Goal: Transaction & Acquisition: Purchase product/service

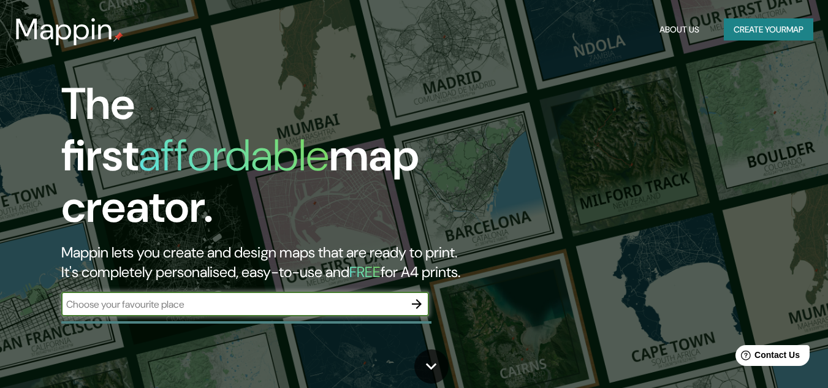
click at [420, 297] on icon "button" at bounding box center [416, 304] width 15 height 15
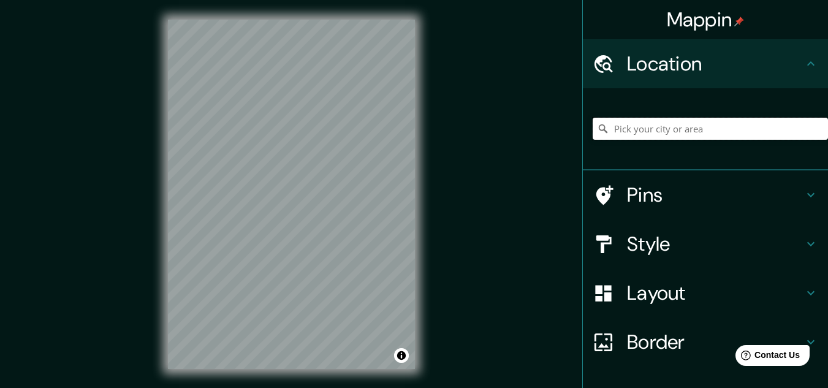
click at [642, 133] on input "Pick your city or area" at bounding box center [710, 129] width 235 height 22
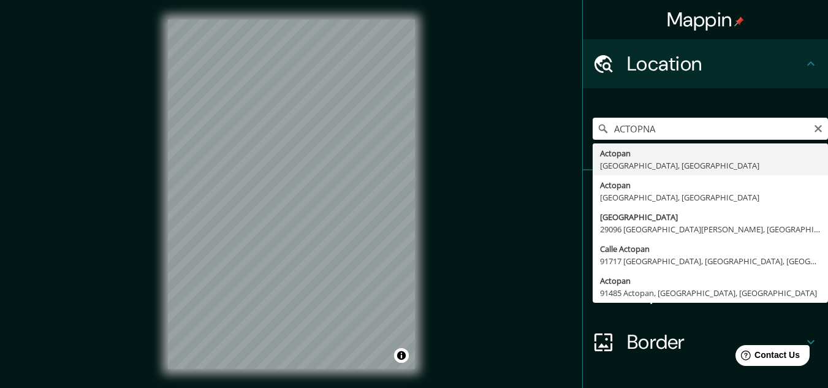
type input "Actopan, [GEOGRAPHIC_DATA], [GEOGRAPHIC_DATA]"
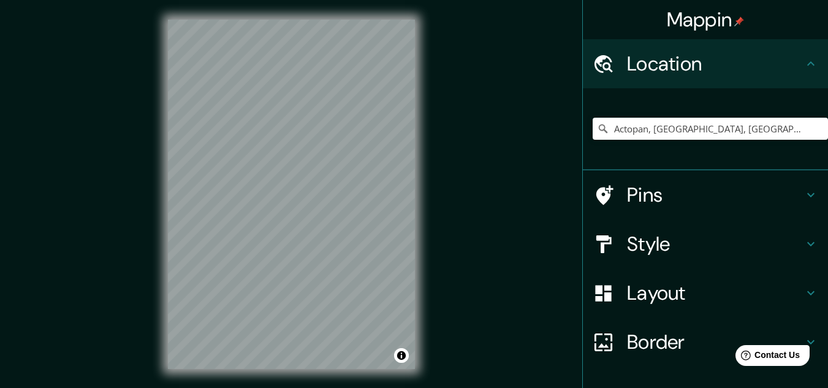
click at [645, 297] on h4 "Layout" at bounding box center [715, 293] width 176 height 25
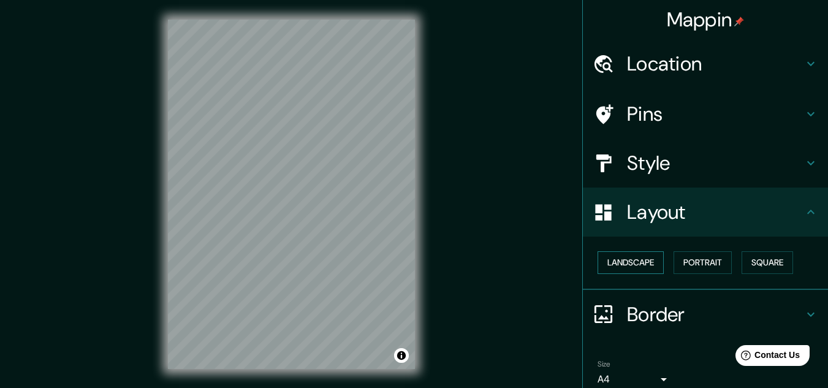
click at [630, 265] on button "Landscape" at bounding box center [630, 262] width 66 height 23
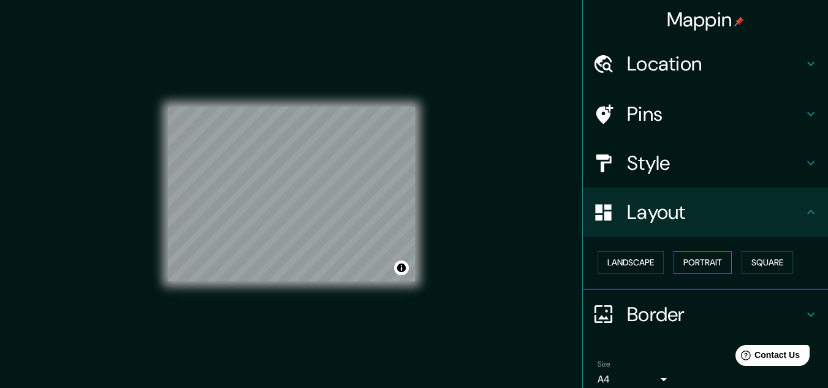
click at [708, 262] on button "Portrait" at bounding box center [702, 262] width 58 height 23
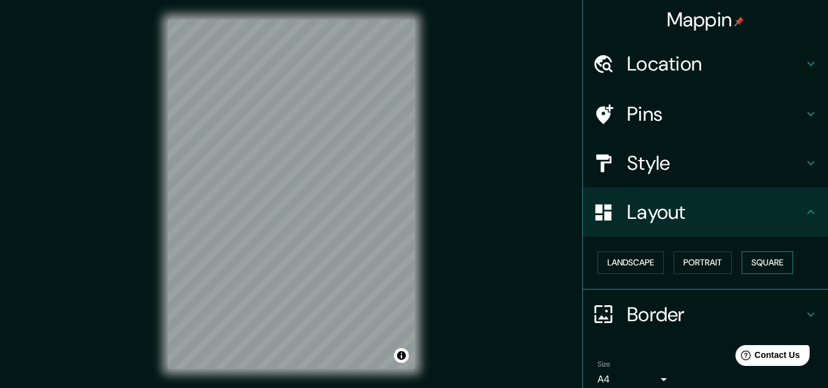
click at [754, 262] on button "Square" at bounding box center [766, 262] width 51 height 23
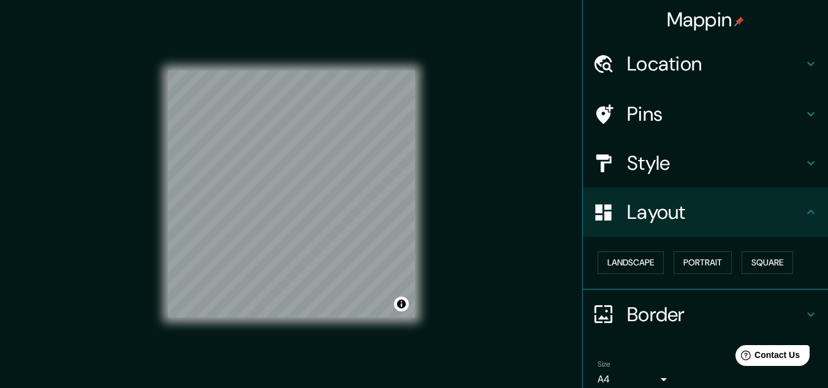
click at [642, 166] on h4 "Style" at bounding box center [715, 163] width 176 height 25
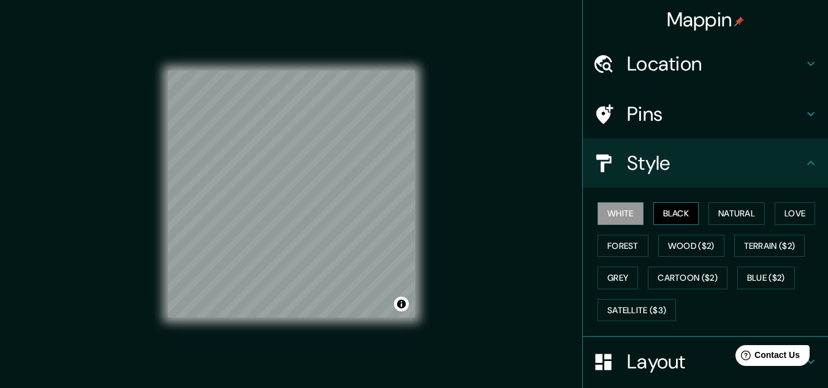
click at [665, 215] on button "Black" at bounding box center [676, 213] width 46 height 23
click at [721, 214] on button "Natural" at bounding box center [736, 213] width 56 height 23
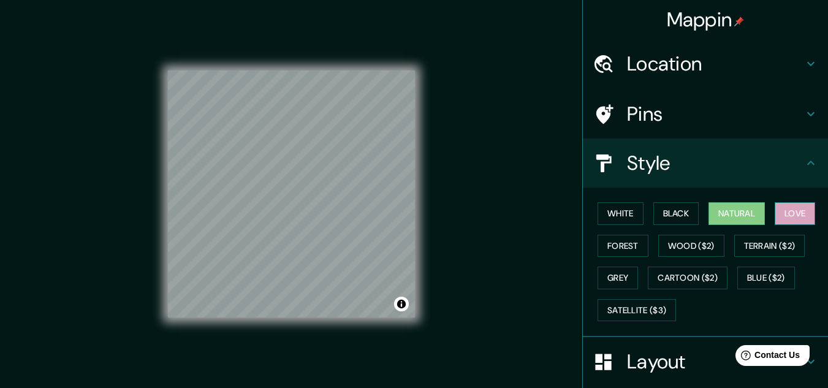
click at [788, 207] on button "Love" at bounding box center [795, 213] width 40 height 23
click at [759, 249] on button "Terrain ($2)" at bounding box center [769, 246] width 71 height 23
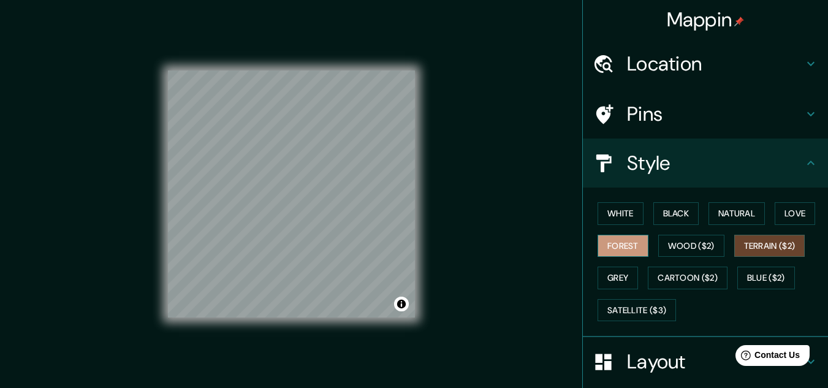
click at [625, 247] on button "Forest" at bounding box center [622, 246] width 51 height 23
click at [610, 277] on button "Grey" at bounding box center [617, 278] width 40 height 23
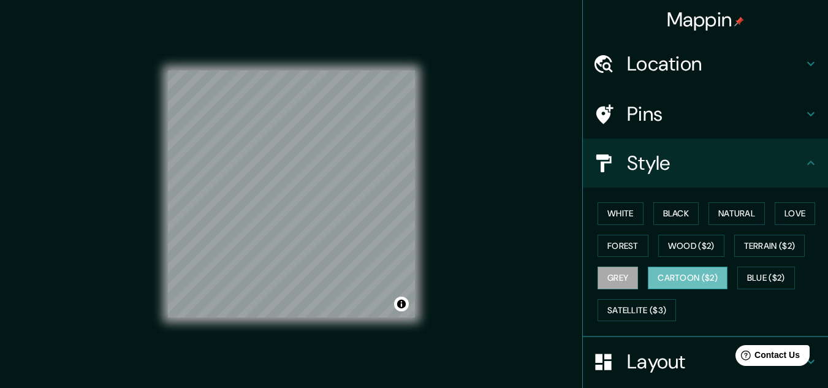
click at [665, 273] on button "Cartoon ($2)" at bounding box center [688, 278] width 80 height 23
click at [751, 273] on button "Blue ($2)" at bounding box center [766, 278] width 58 height 23
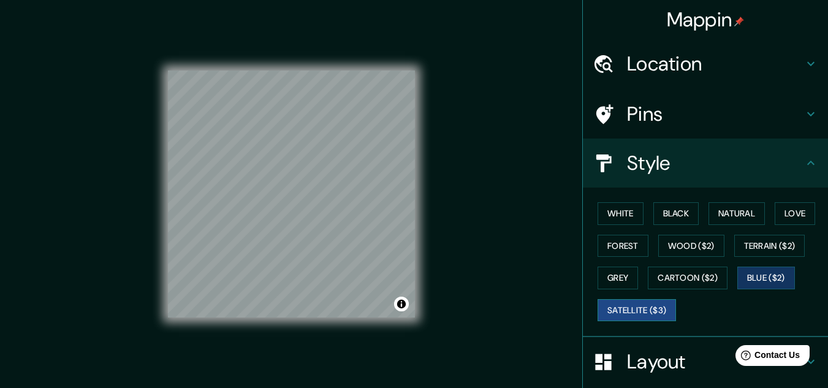
click at [629, 311] on button "Satellite ($3)" at bounding box center [636, 310] width 78 height 23
click at [597, 210] on button "White" at bounding box center [620, 213] width 46 height 23
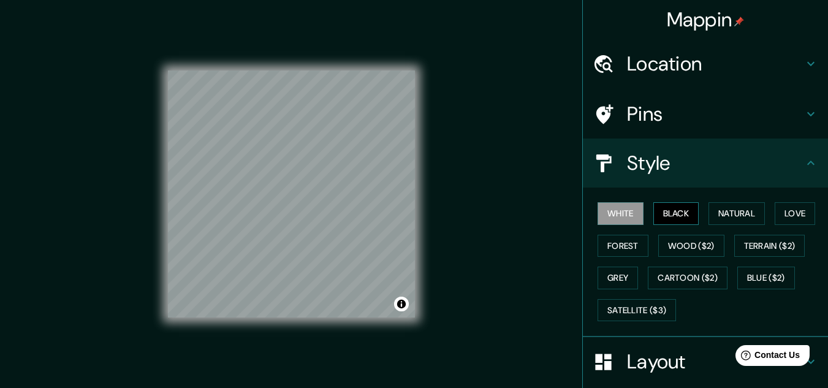
click at [666, 210] on button "Black" at bounding box center [676, 213] width 46 height 23
click at [726, 216] on button "Natural" at bounding box center [736, 213] width 56 height 23
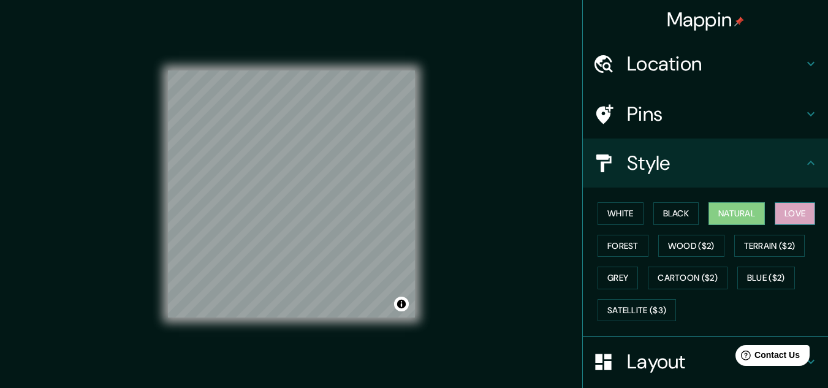
click at [781, 207] on button "Love" at bounding box center [795, 213] width 40 height 23
click at [606, 214] on button "White" at bounding box center [620, 213] width 46 height 23
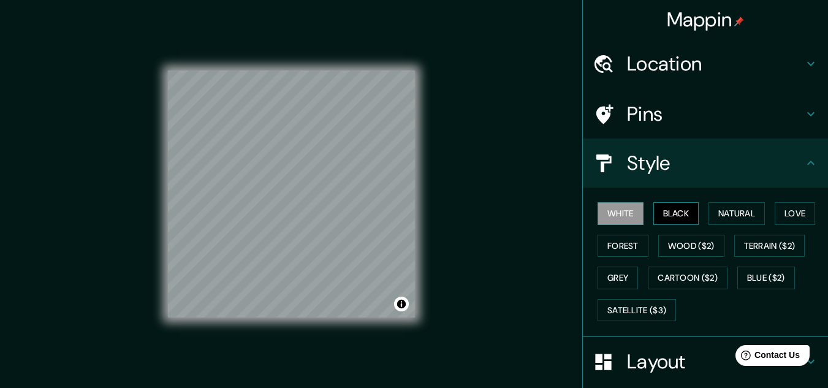
click at [670, 217] on button "Black" at bounding box center [676, 213] width 46 height 23
click at [716, 211] on button "Natural" at bounding box center [736, 213] width 56 height 23
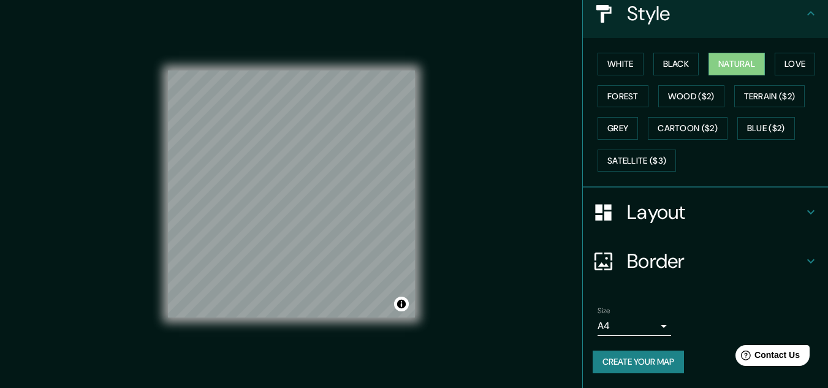
scroll to position [20, 0]
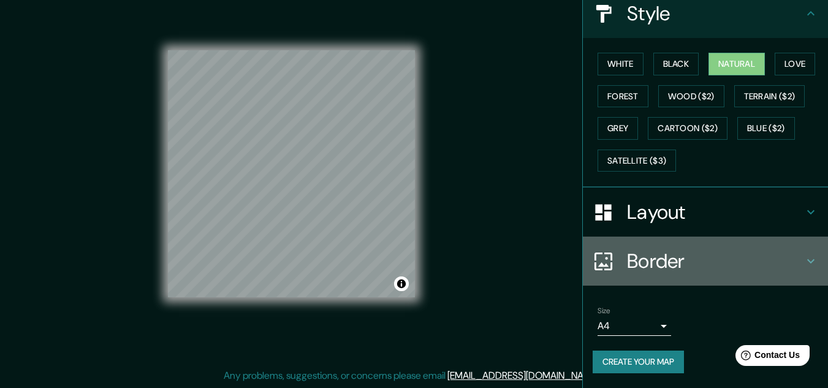
click at [803, 259] on icon at bounding box center [810, 261] width 15 height 15
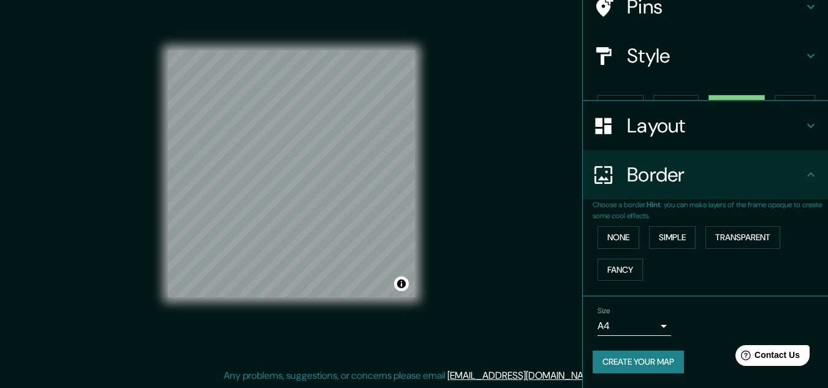
scroll to position [86, 0]
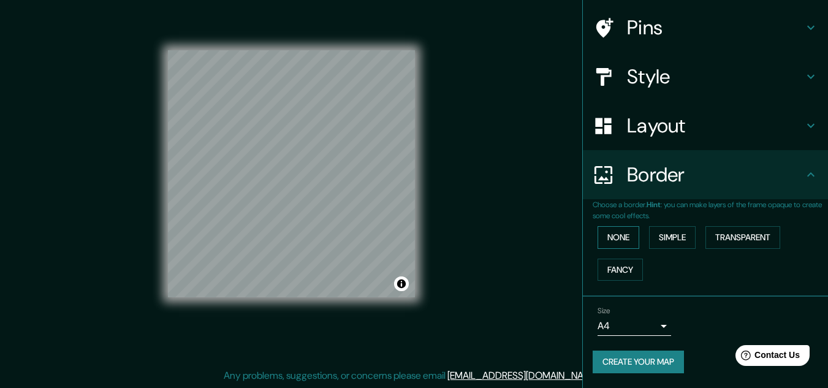
click at [625, 240] on button "None" at bounding box center [618, 237] width 42 height 23
click at [653, 235] on button "Simple" at bounding box center [672, 237] width 47 height 23
click at [718, 235] on button "Transparent" at bounding box center [742, 237] width 75 height 23
click at [803, 22] on icon at bounding box center [810, 27] width 15 height 15
click at [800, 177] on div "Border" at bounding box center [705, 174] width 245 height 49
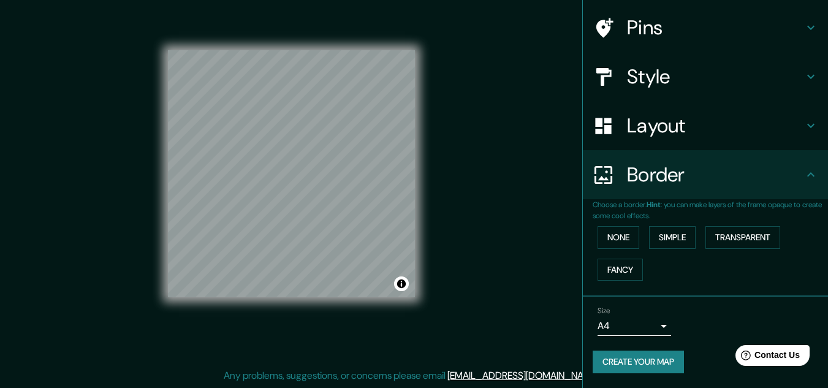
click at [607, 221] on p "Choose a border. Hint : you can make layers of the frame opaque to create some …" at bounding box center [710, 210] width 235 height 22
click at [620, 221] on p "Choose a border. Hint : you can make layers of the frame opaque to create some …" at bounding box center [710, 210] width 235 height 22
click at [612, 242] on div "None Simple Transparent Fancy" at bounding box center [710, 253] width 235 height 64
click at [800, 126] on div "Layout" at bounding box center [705, 125] width 245 height 49
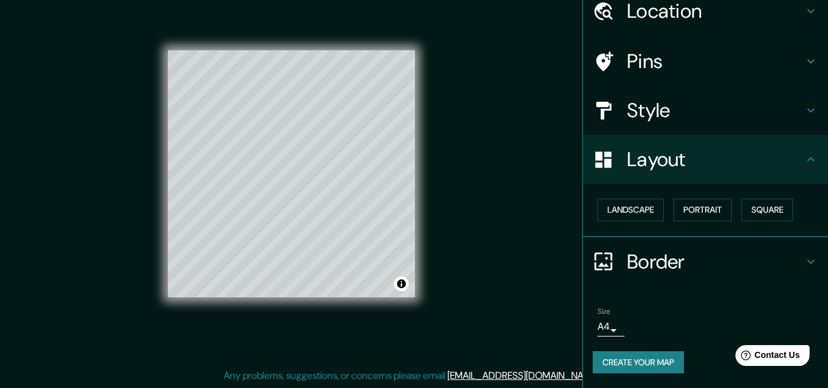
scroll to position [0, 0]
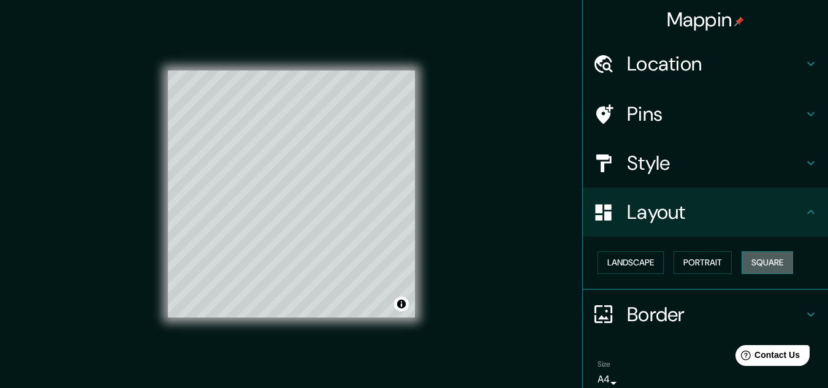
click at [757, 262] on button "Square" at bounding box center [766, 262] width 51 height 23
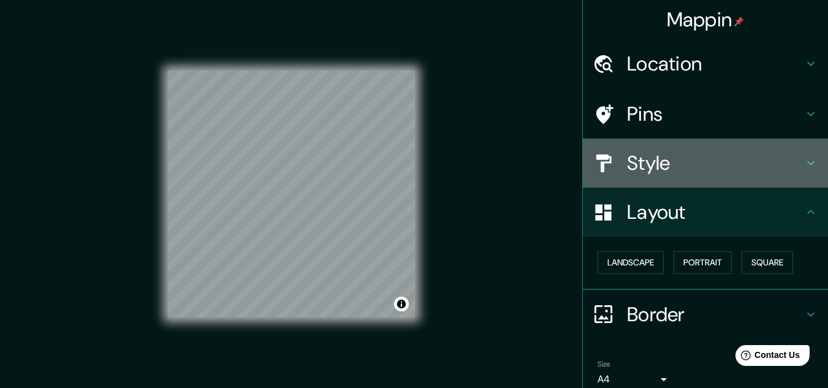
click at [807, 162] on icon at bounding box center [810, 163] width 7 height 4
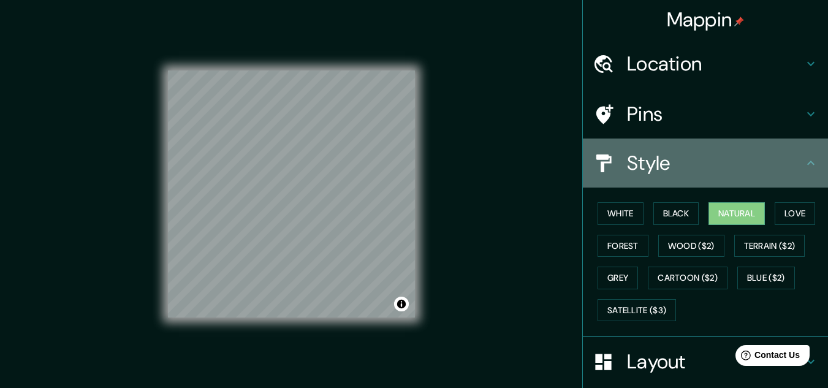
click at [803, 162] on icon at bounding box center [810, 163] width 15 height 15
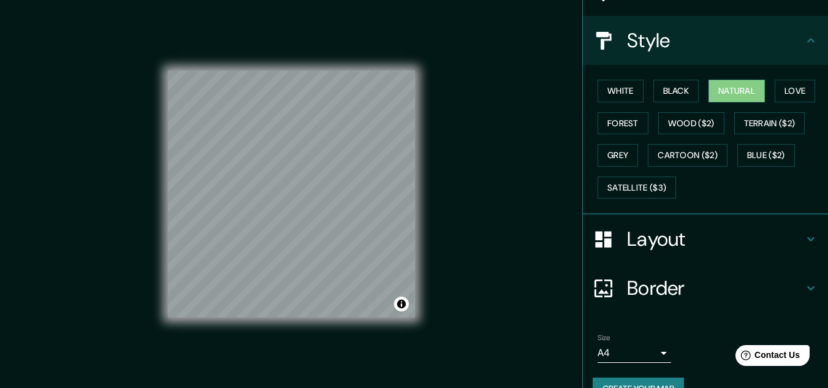
scroll to position [150, 0]
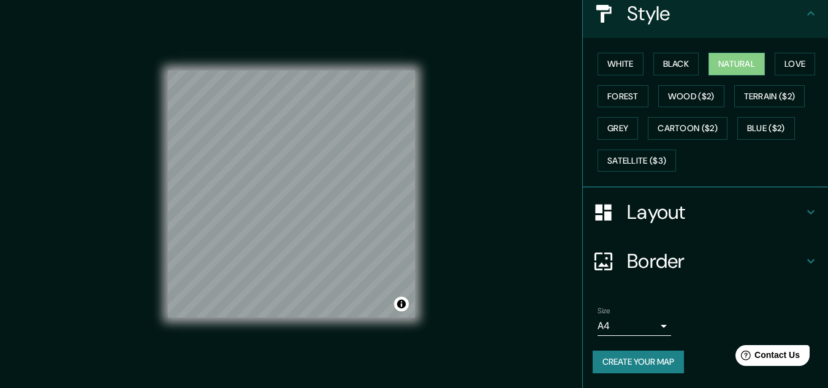
click at [803, 210] on icon at bounding box center [810, 212] width 15 height 15
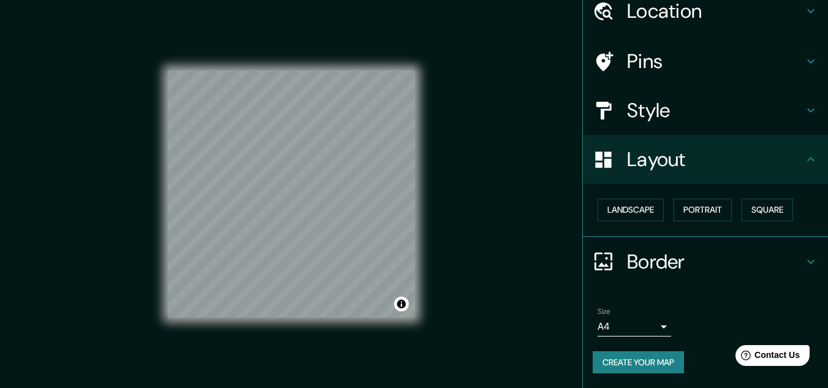
scroll to position [20, 0]
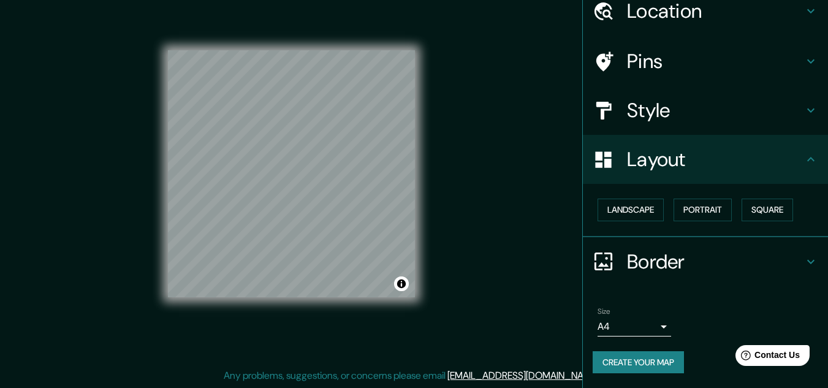
click at [521, 265] on div "Mappin Location [GEOGRAPHIC_DATA], [GEOGRAPHIC_DATA], [GEOGRAPHIC_DATA] Pins St…" at bounding box center [414, 184] width 828 height 408
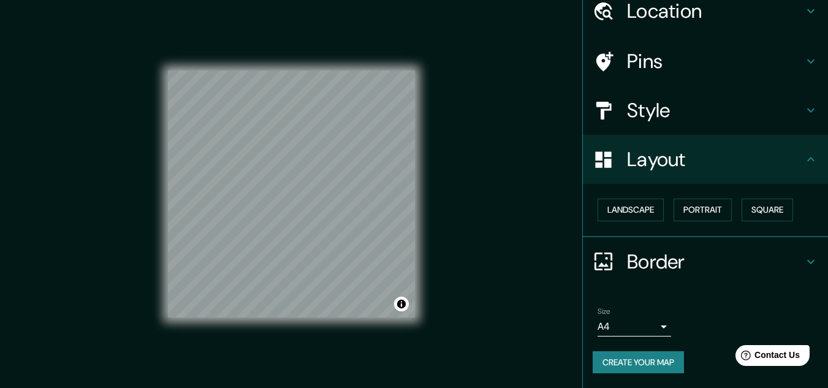
scroll to position [0, 0]
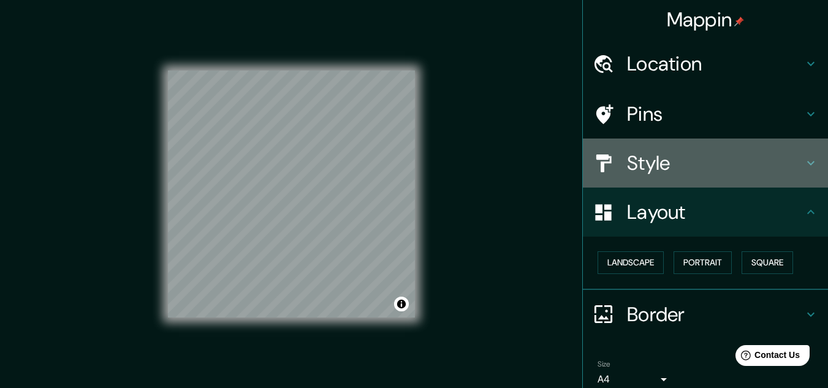
click at [633, 159] on h4 "Style" at bounding box center [715, 163] width 176 height 25
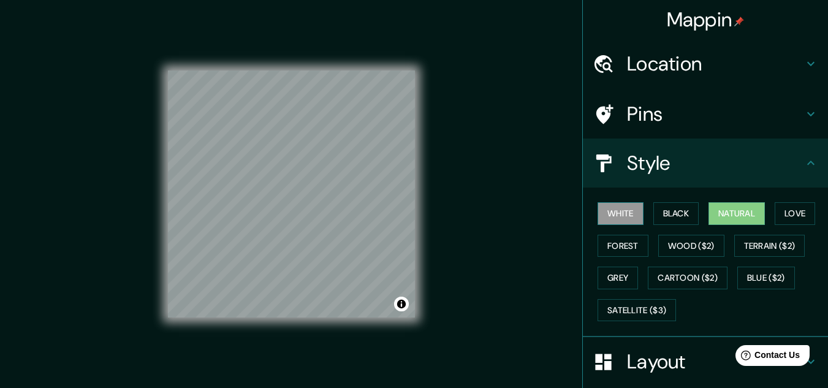
click at [609, 213] on button "White" at bounding box center [620, 213] width 46 height 23
click at [727, 213] on button "Natural" at bounding box center [736, 213] width 56 height 23
click at [615, 211] on button "White" at bounding box center [620, 213] width 46 height 23
click at [616, 248] on button "Forest" at bounding box center [622, 246] width 51 height 23
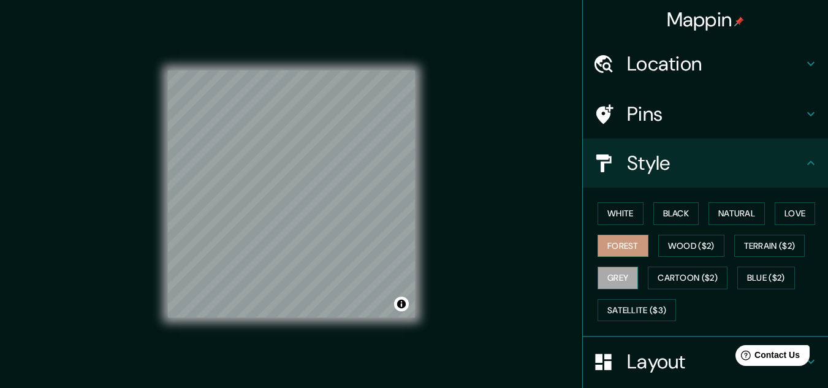
click at [616, 276] on button "Grey" at bounding box center [617, 278] width 40 height 23
click at [624, 211] on button "White" at bounding box center [620, 213] width 46 height 23
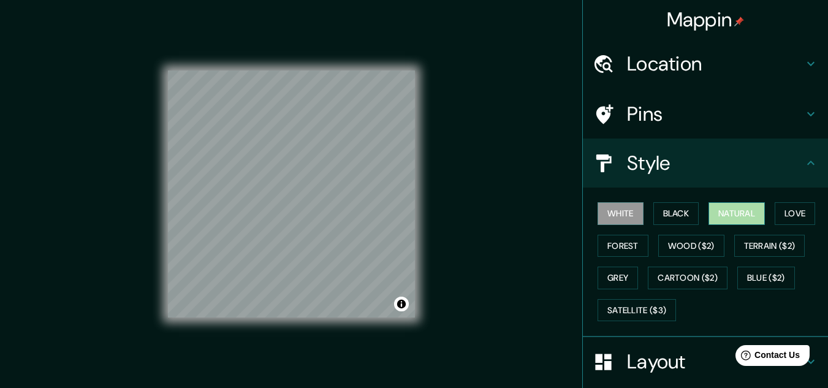
click at [718, 211] on button "Natural" at bounding box center [736, 213] width 56 height 23
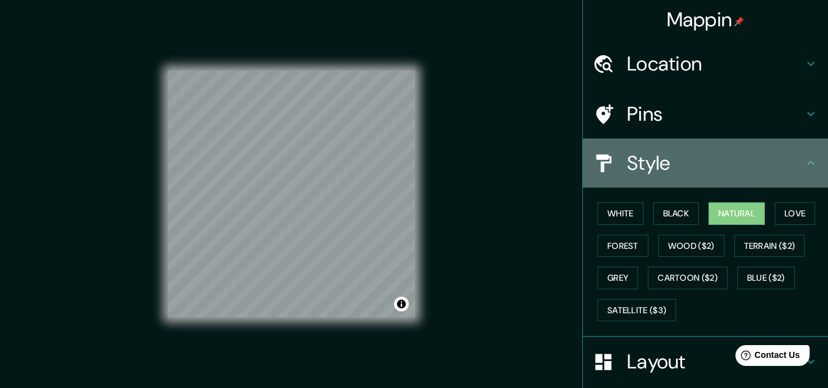
click at [803, 162] on icon at bounding box center [810, 163] width 15 height 15
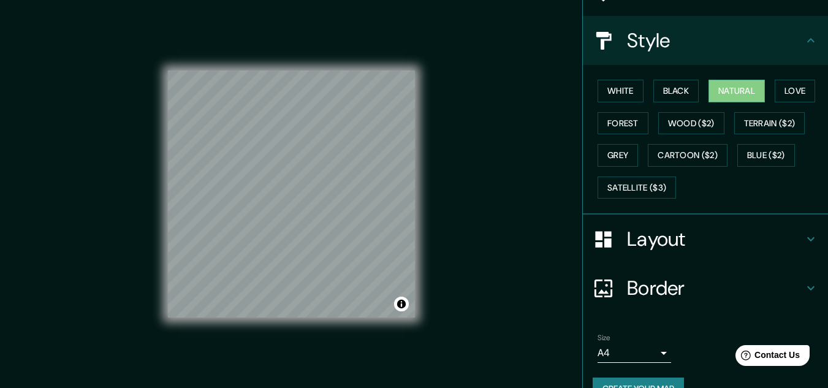
scroll to position [150, 0]
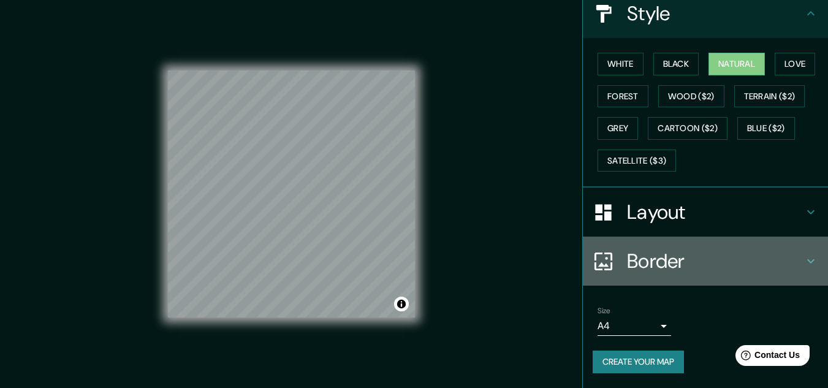
click at [807, 262] on icon at bounding box center [810, 261] width 7 height 4
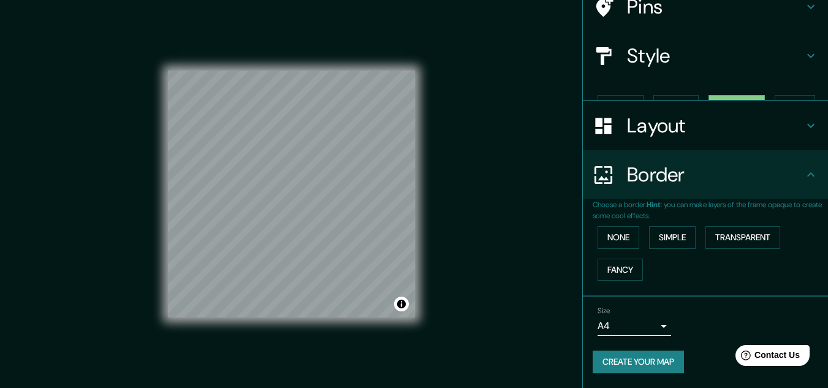
scroll to position [86, 0]
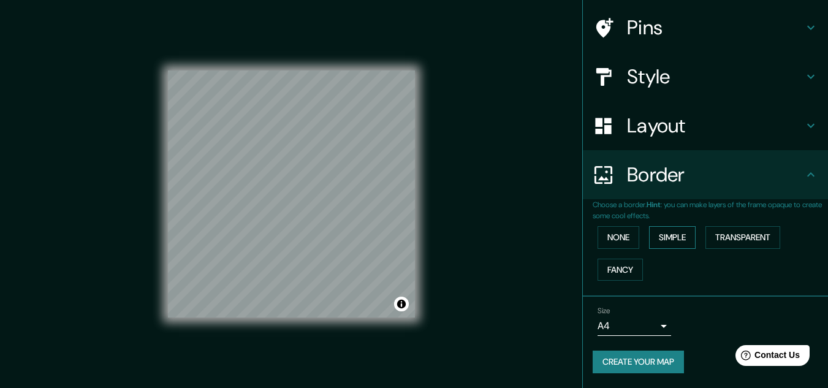
click at [650, 241] on button "Simple" at bounding box center [672, 237] width 47 height 23
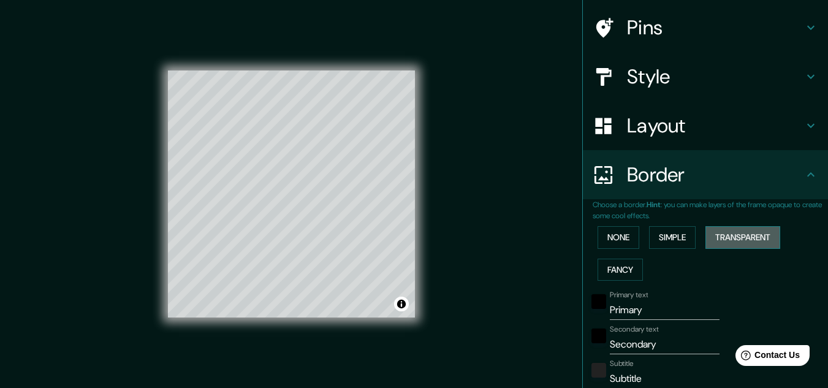
click at [707, 239] on button "Transparent" at bounding box center [742, 237] width 75 height 23
click at [609, 274] on button "Fancy" at bounding box center [619, 270] width 45 height 23
click at [615, 238] on button "None" at bounding box center [618, 237] width 42 height 23
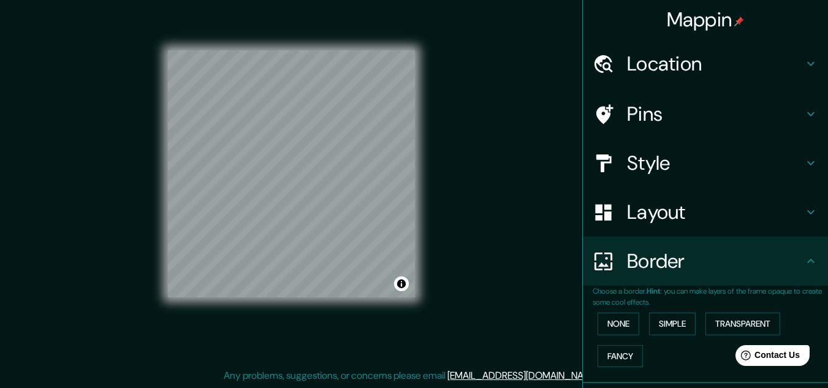
scroll to position [0, 0]
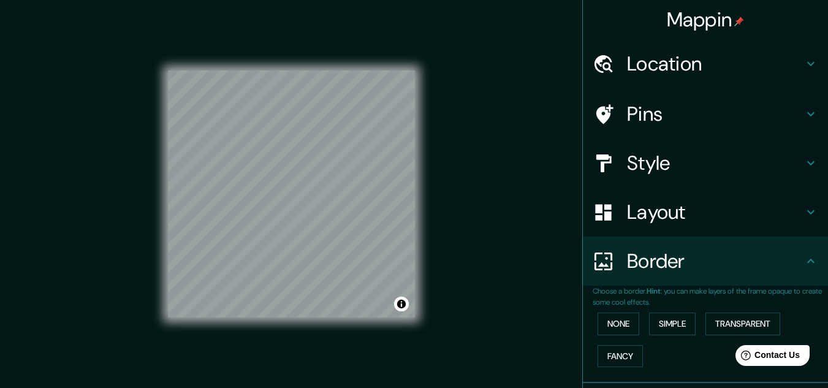
click at [716, 20] on h4 "Mappin" at bounding box center [706, 19] width 78 height 25
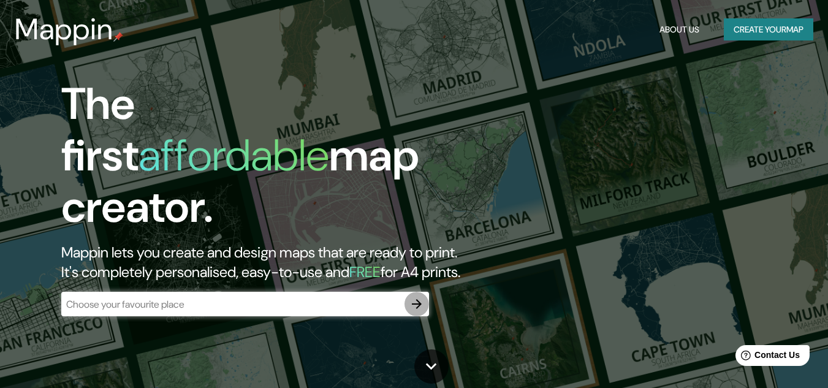
click at [417, 299] on icon "button" at bounding box center [417, 304] width 10 height 10
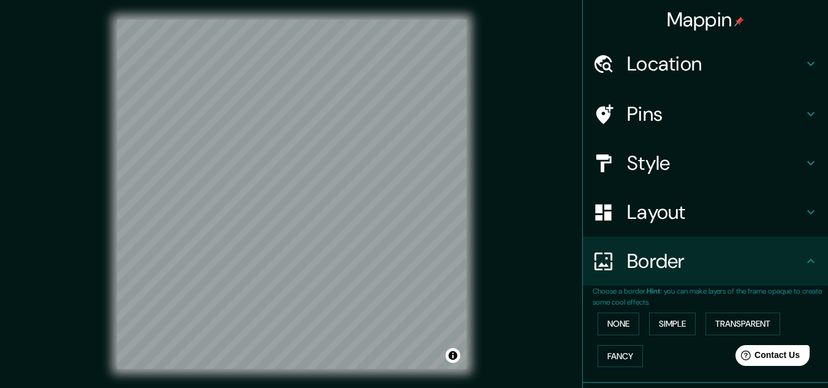
click at [490, 94] on div "Mappin Location Pins Style Layout Border Choose a border. Hint : you can make l…" at bounding box center [414, 204] width 828 height 408
click at [645, 170] on h4 "Style" at bounding box center [715, 163] width 176 height 25
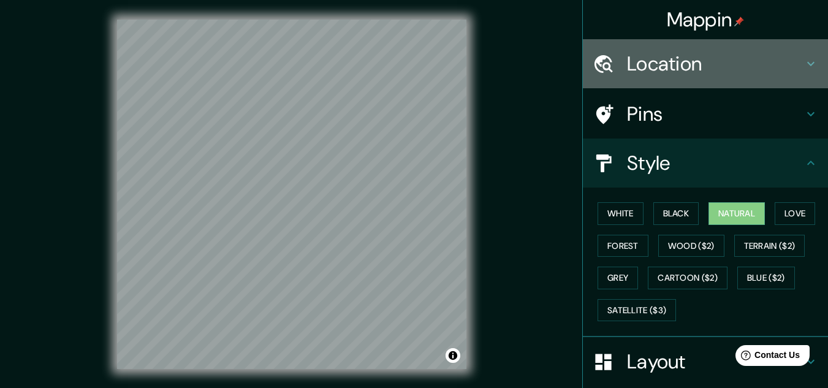
click at [803, 61] on icon at bounding box center [810, 63] width 15 height 15
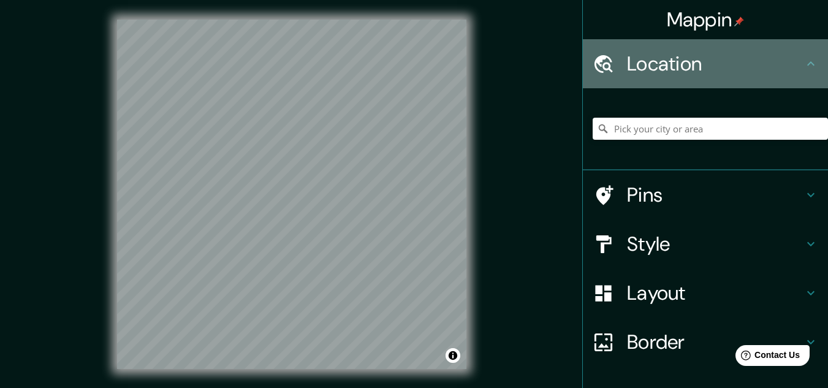
click at [803, 61] on icon at bounding box center [810, 63] width 15 height 15
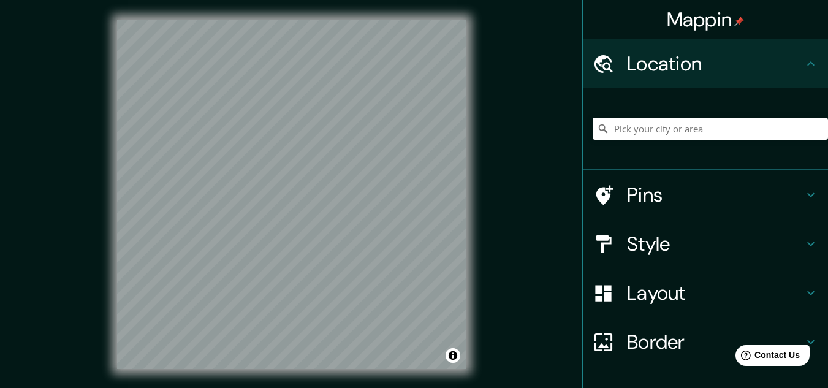
click at [807, 63] on icon at bounding box center [810, 63] width 7 height 4
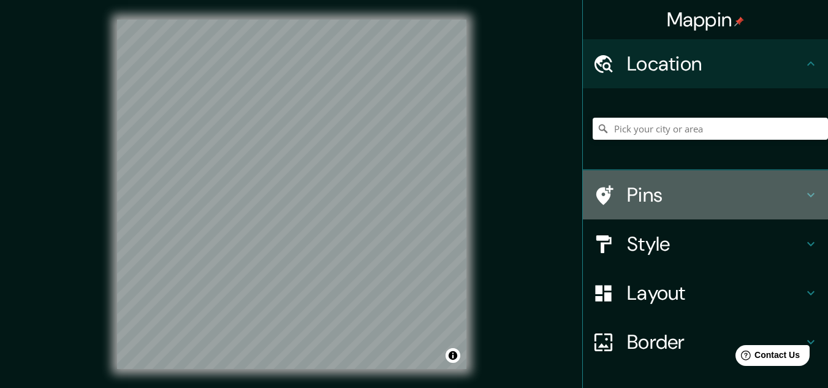
click at [803, 194] on icon at bounding box center [810, 195] width 15 height 15
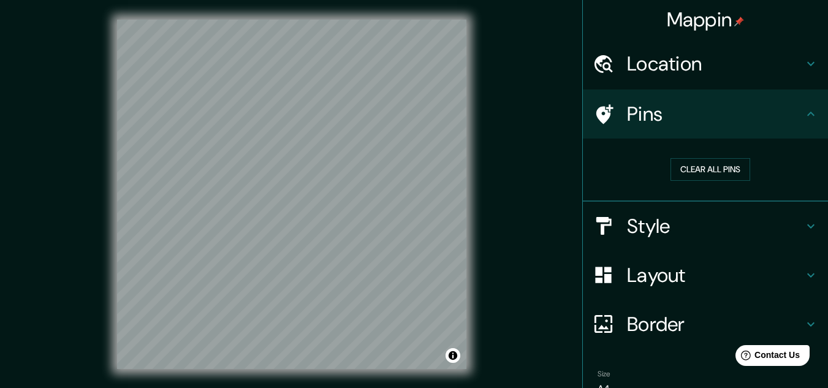
click at [803, 225] on icon at bounding box center [810, 226] width 15 height 15
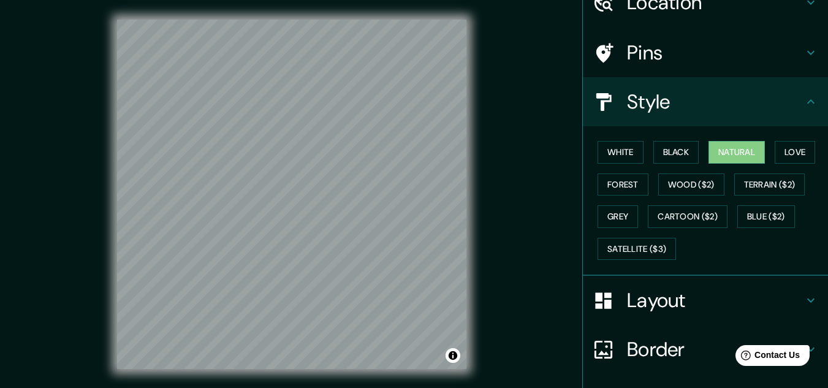
scroll to position [150, 0]
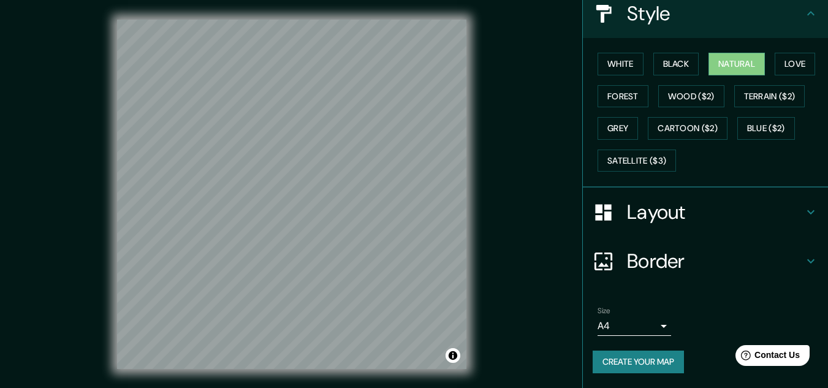
click at [803, 211] on icon at bounding box center [810, 212] width 15 height 15
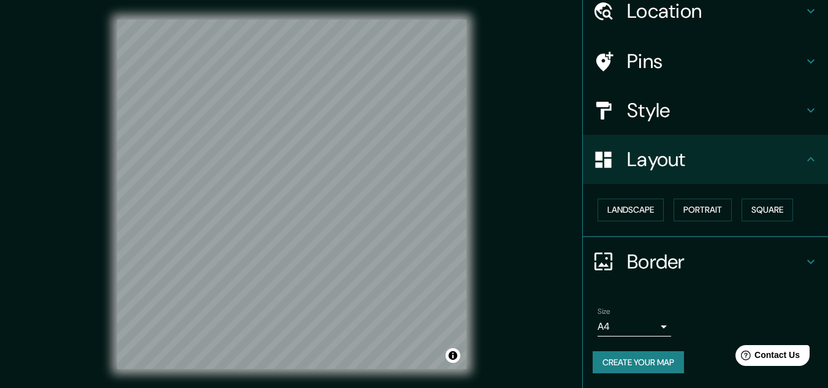
scroll to position [53, 0]
click at [752, 213] on button "Square" at bounding box center [766, 210] width 51 height 23
click at [803, 260] on icon at bounding box center [810, 261] width 15 height 15
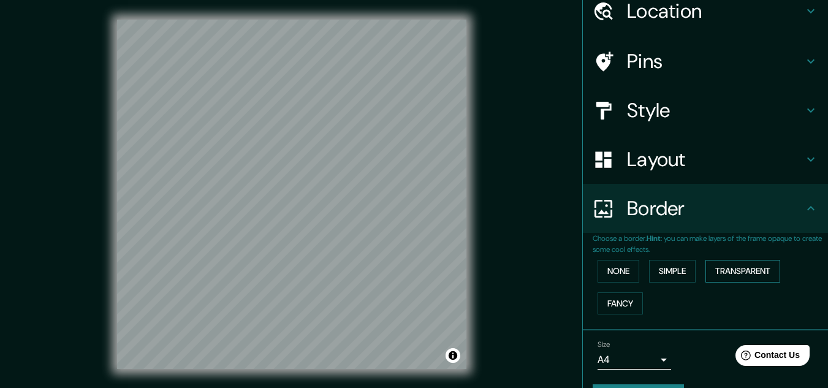
scroll to position [86, 0]
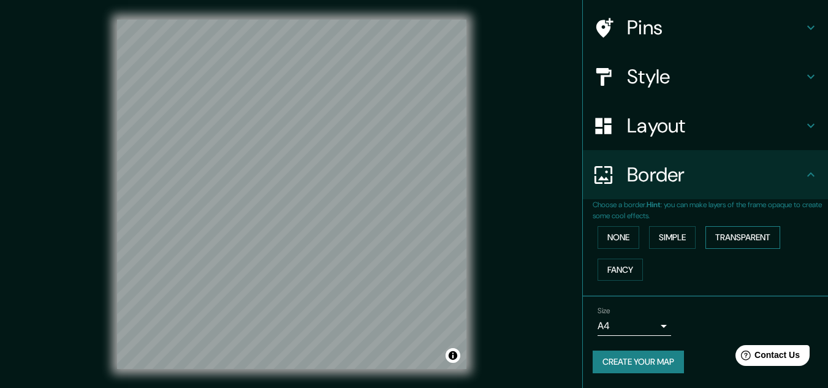
click at [735, 244] on button "Transparent" at bounding box center [742, 237] width 75 height 23
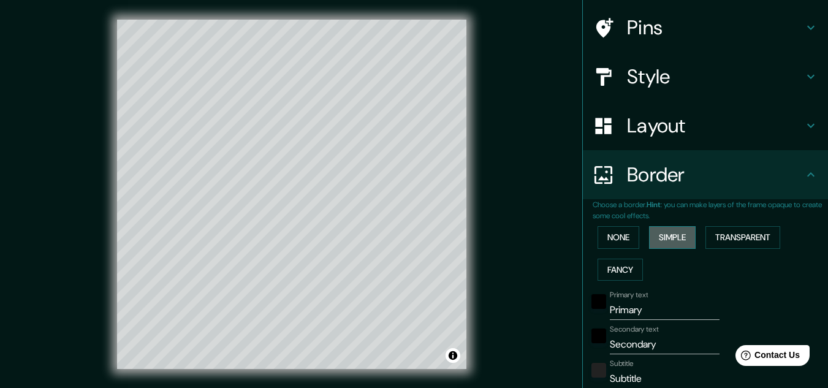
click at [669, 241] on button "Simple" at bounding box center [672, 237] width 47 height 23
click at [616, 237] on button "None" at bounding box center [618, 237] width 42 height 23
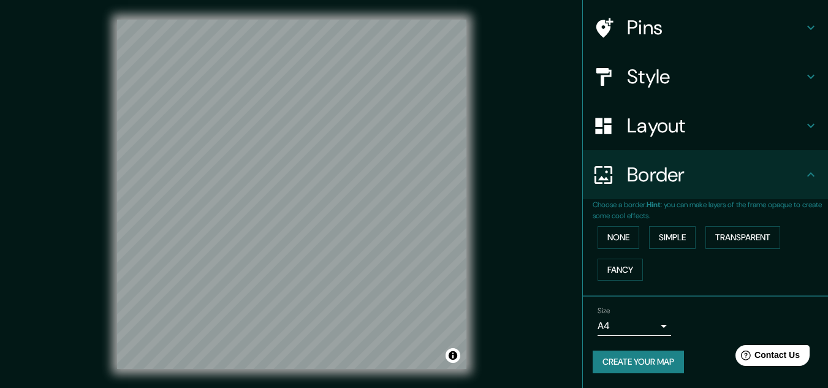
scroll to position [20, 0]
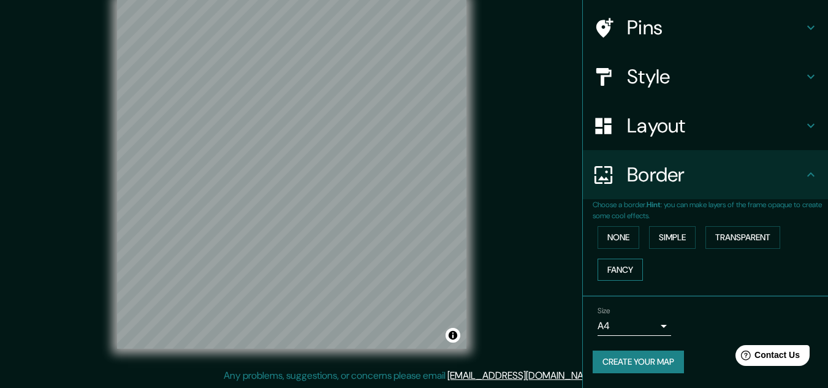
click at [623, 270] on button "Fancy" at bounding box center [619, 270] width 45 height 23
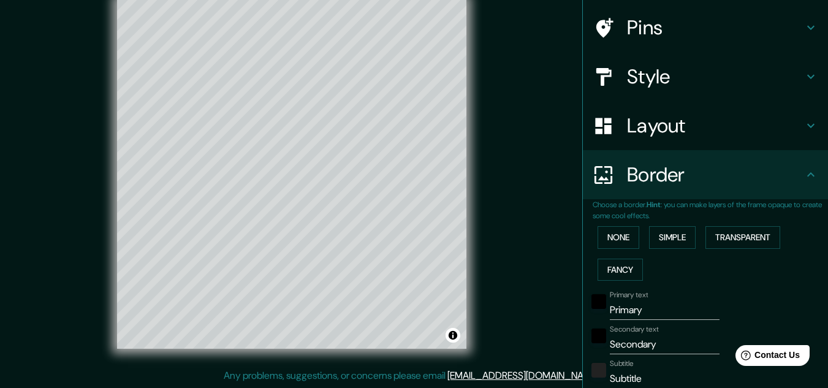
scroll to position [209, 0]
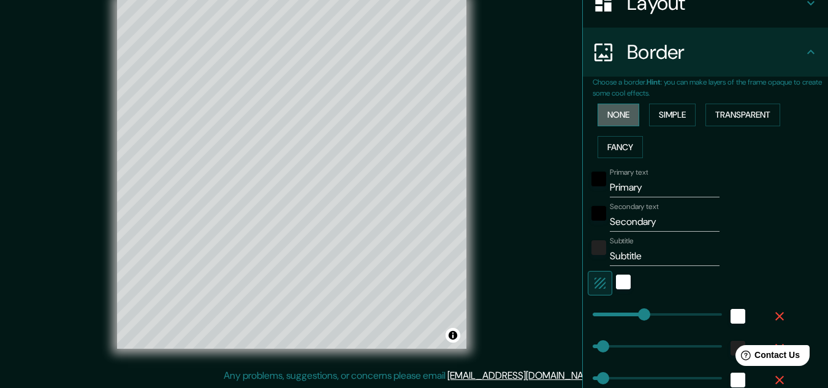
click at [620, 119] on button "None" at bounding box center [618, 115] width 42 height 23
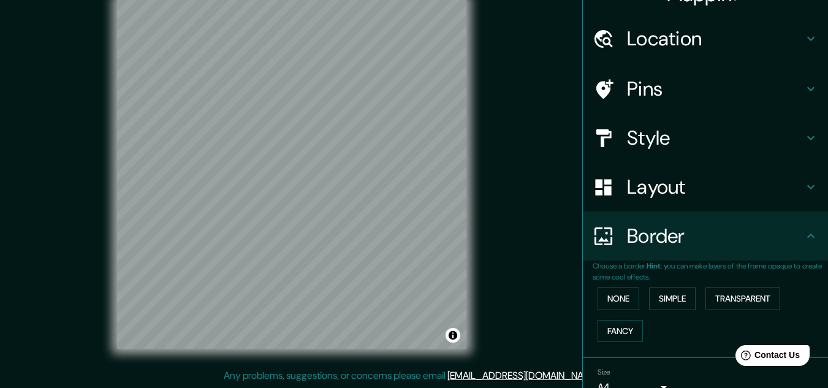
scroll to position [0, 0]
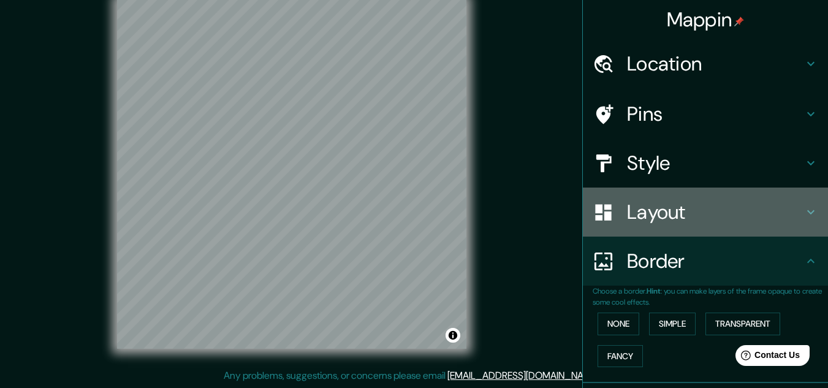
click at [803, 211] on icon at bounding box center [810, 212] width 15 height 15
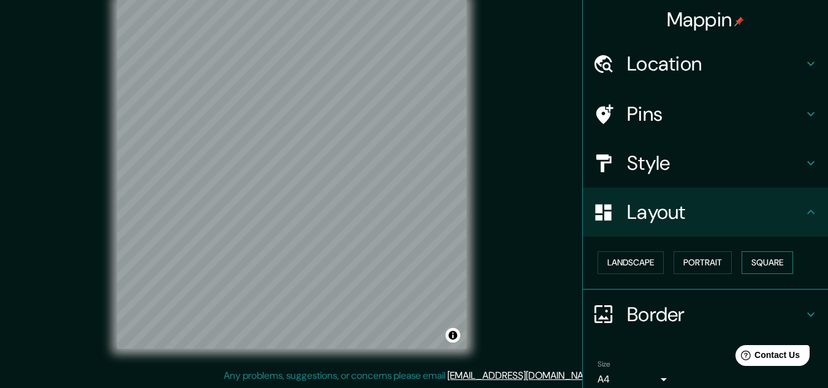
click at [754, 267] on button "Square" at bounding box center [766, 262] width 51 height 23
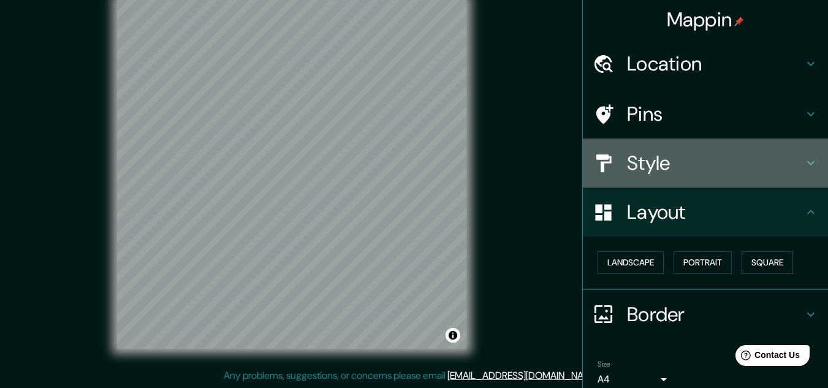
click at [805, 167] on icon at bounding box center [810, 163] width 15 height 15
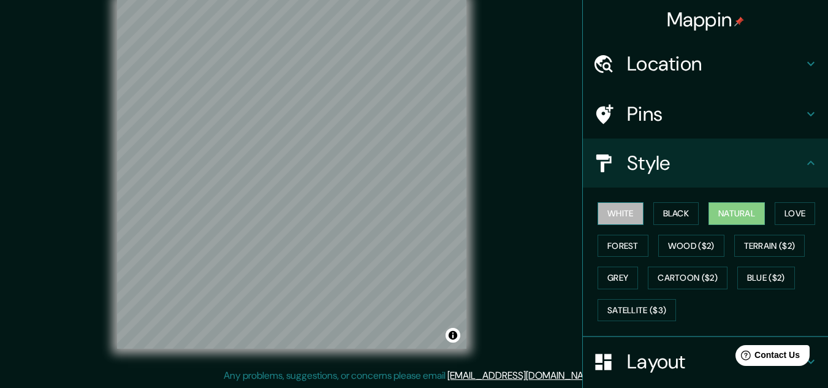
click at [600, 214] on button "White" at bounding box center [620, 213] width 46 height 23
click at [722, 211] on button "Natural" at bounding box center [736, 213] width 56 height 23
click at [610, 211] on button "White" at bounding box center [620, 213] width 46 height 23
click at [716, 212] on button "Natural" at bounding box center [736, 213] width 56 height 23
drag, startPoint x: 374, startPoint y: 200, endPoint x: 380, endPoint y: 204, distance: 7.1
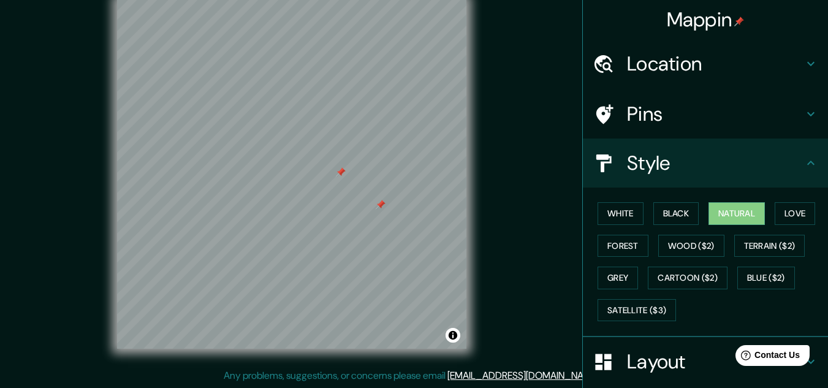
click at [380, 204] on div at bounding box center [381, 205] width 10 height 10
click at [381, 202] on div at bounding box center [381, 205] width 10 height 10
click at [429, 175] on div at bounding box center [428, 170] width 10 height 10
drag, startPoint x: 429, startPoint y: 175, endPoint x: 449, endPoint y: 338, distance: 164.3
click at [449, 338] on button "Toggle attribution" at bounding box center [453, 335] width 15 height 15
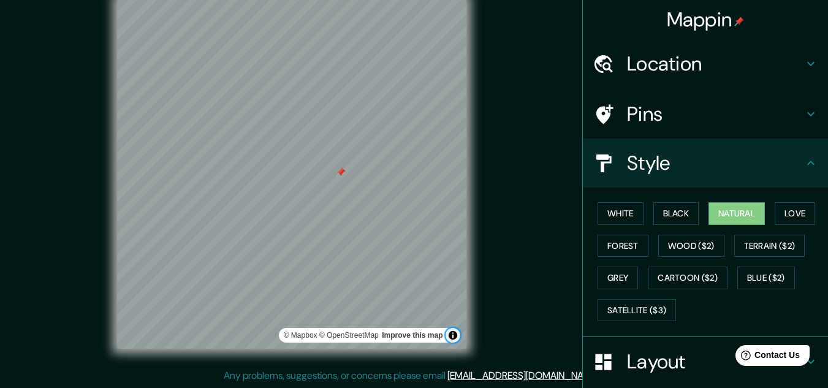
click at [452, 335] on button "Toggle attribution" at bounding box center [453, 335] width 15 height 15
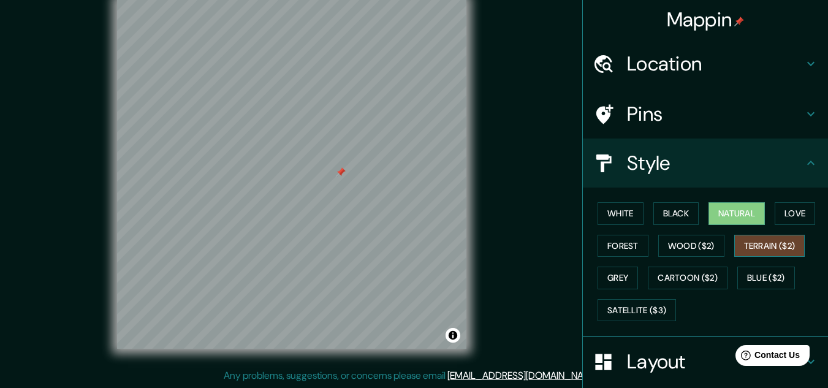
click at [765, 246] on button "Terrain ($2)" at bounding box center [769, 246] width 71 height 23
click at [691, 249] on button "Wood ($2)" at bounding box center [691, 246] width 66 height 23
click at [753, 250] on button "Terrain ($2)" at bounding box center [769, 246] width 71 height 23
click at [610, 238] on button "Forest" at bounding box center [622, 246] width 51 height 23
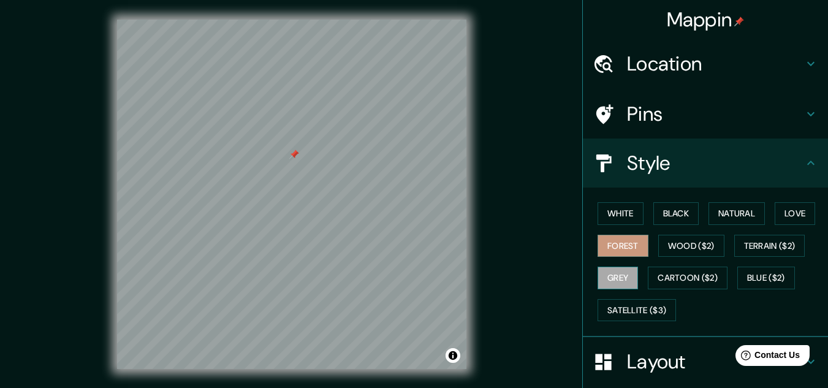
click at [605, 281] on button "Grey" at bounding box center [617, 278] width 40 height 23
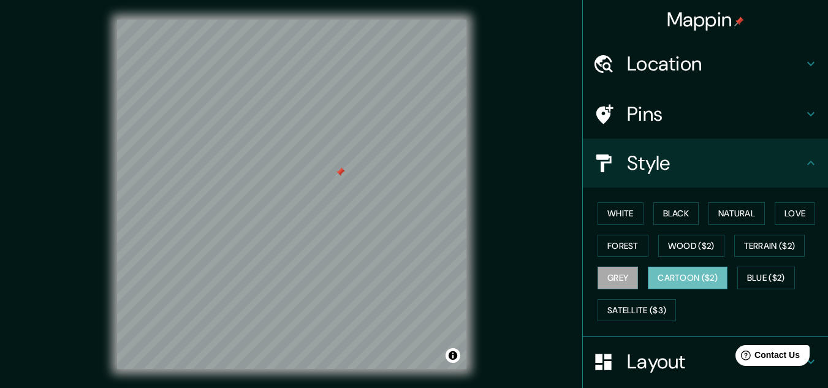
click at [651, 281] on button "Cartoon ($2)" at bounding box center [688, 278] width 80 height 23
click at [751, 275] on button "Blue ($2)" at bounding box center [766, 278] width 58 height 23
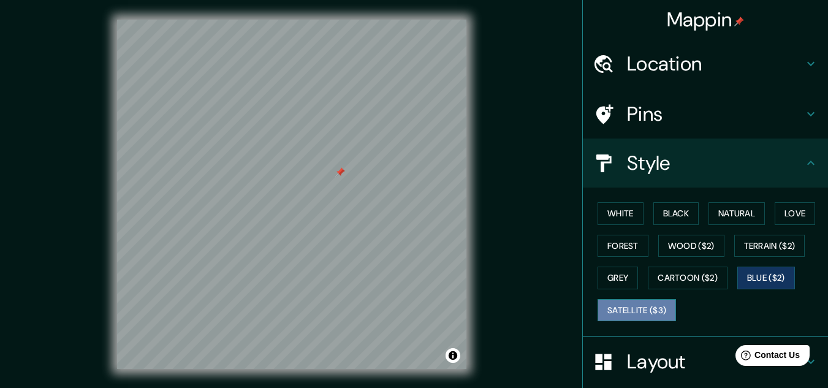
click at [642, 313] on button "Satellite ($3)" at bounding box center [636, 310] width 78 height 23
click at [743, 276] on button "Blue ($2)" at bounding box center [766, 278] width 58 height 23
click at [620, 218] on button "White" at bounding box center [620, 213] width 46 height 23
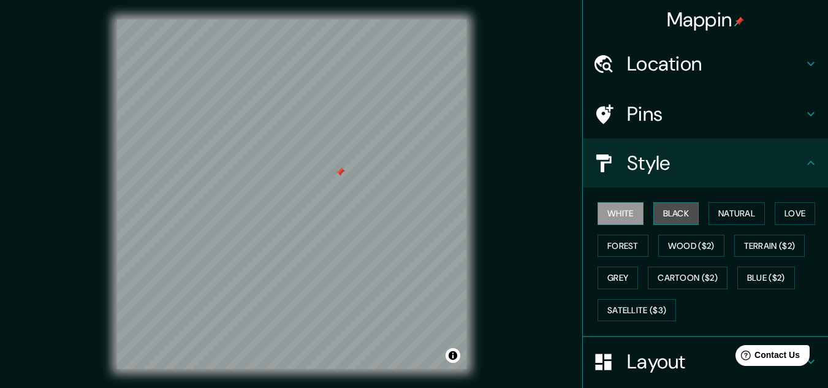
click at [672, 214] on button "Black" at bounding box center [676, 213] width 46 height 23
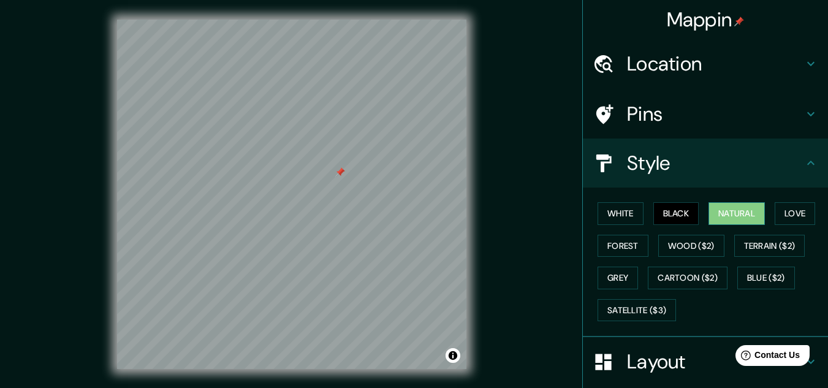
click at [716, 214] on button "Natural" at bounding box center [736, 213] width 56 height 23
click at [790, 216] on button "Love" at bounding box center [795, 213] width 40 height 23
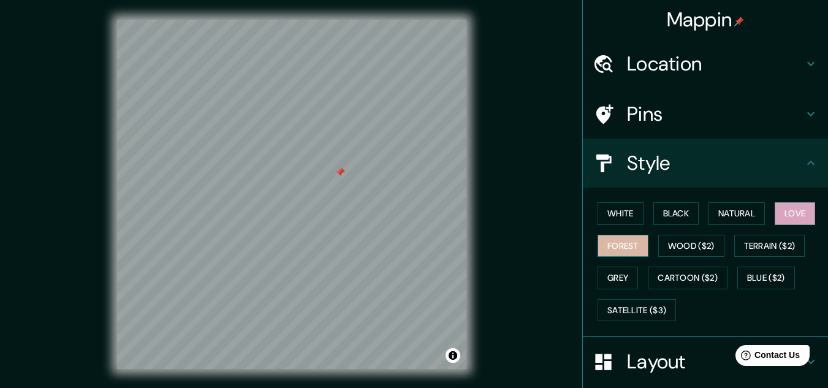
click at [639, 246] on button "Forest" at bounding box center [622, 246] width 51 height 23
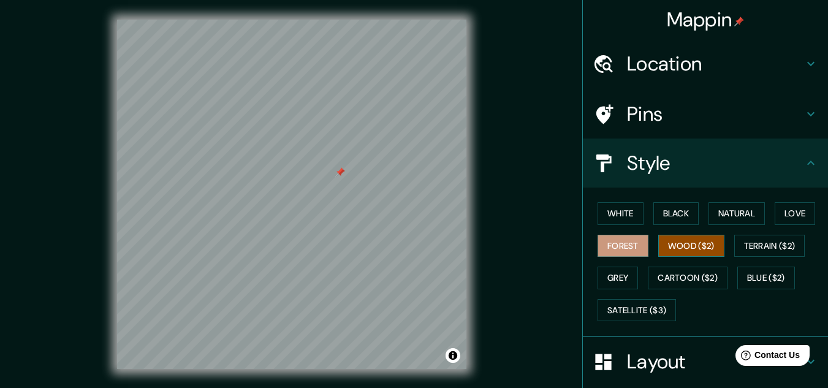
click at [660, 244] on button "Wood ($2)" at bounding box center [691, 246] width 66 height 23
click at [743, 242] on button "Terrain ($2)" at bounding box center [769, 246] width 71 height 23
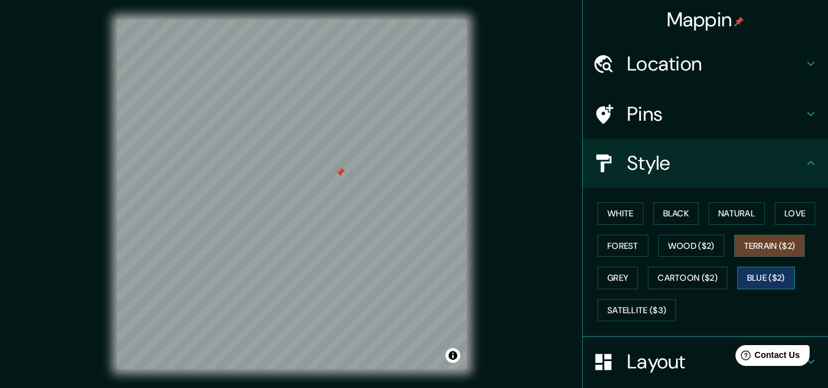
click at [739, 277] on button "Blue ($2)" at bounding box center [766, 278] width 58 height 23
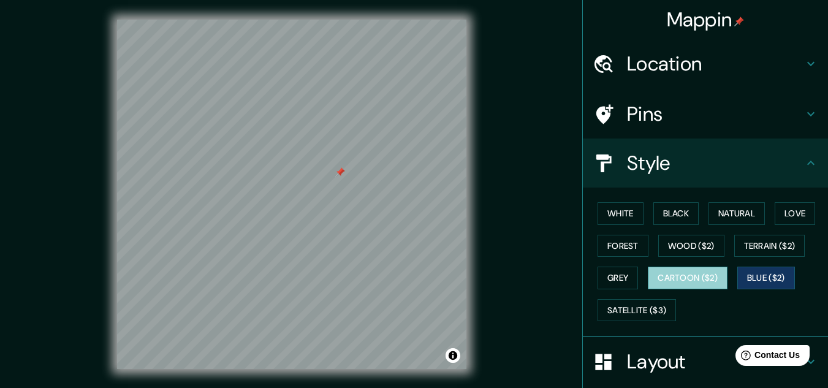
click at [699, 280] on button "Cartoon ($2)" at bounding box center [688, 278] width 80 height 23
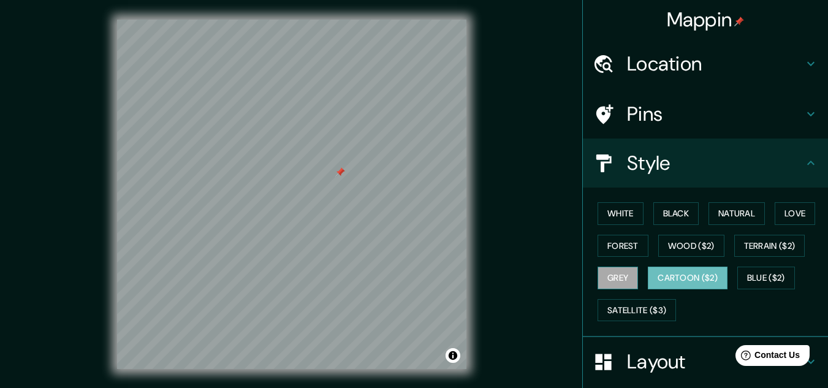
click at [608, 281] on button "Grey" at bounding box center [617, 278] width 40 height 23
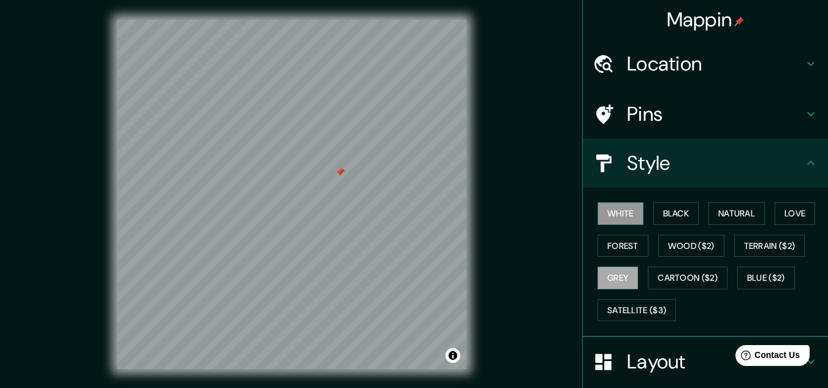
click at [622, 218] on button "White" at bounding box center [620, 213] width 46 height 23
